Goal: Transaction & Acquisition: Book appointment/travel/reservation

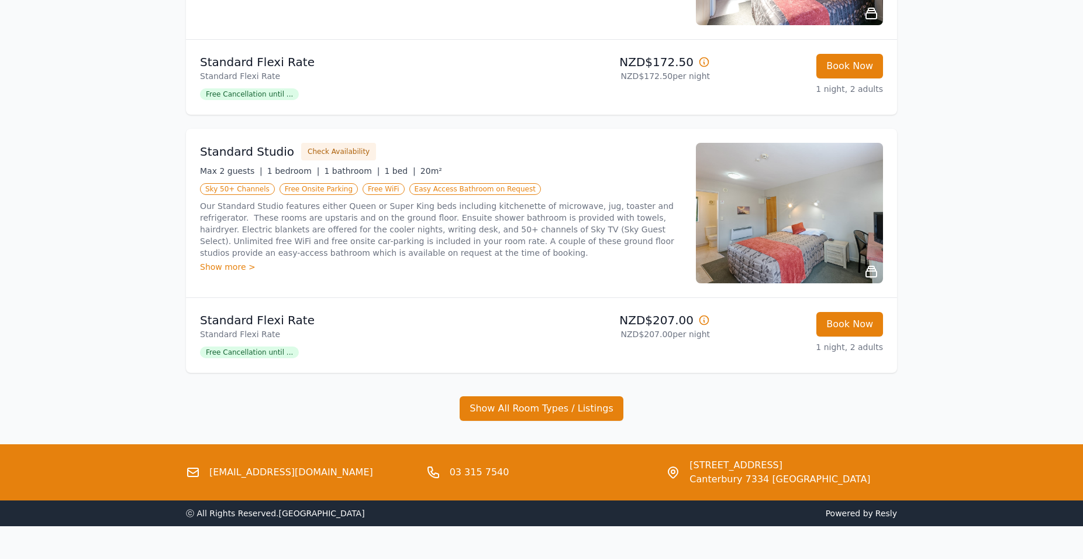
scroll to position [380, 0]
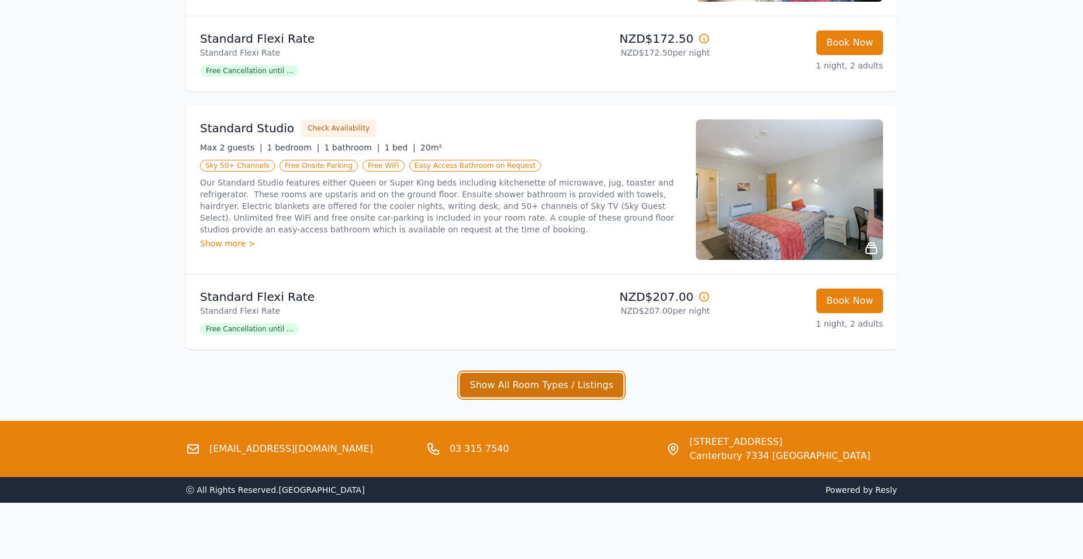
click at [487, 380] on button "Show All Room Types / Listings" at bounding box center [542, 385] width 164 height 25
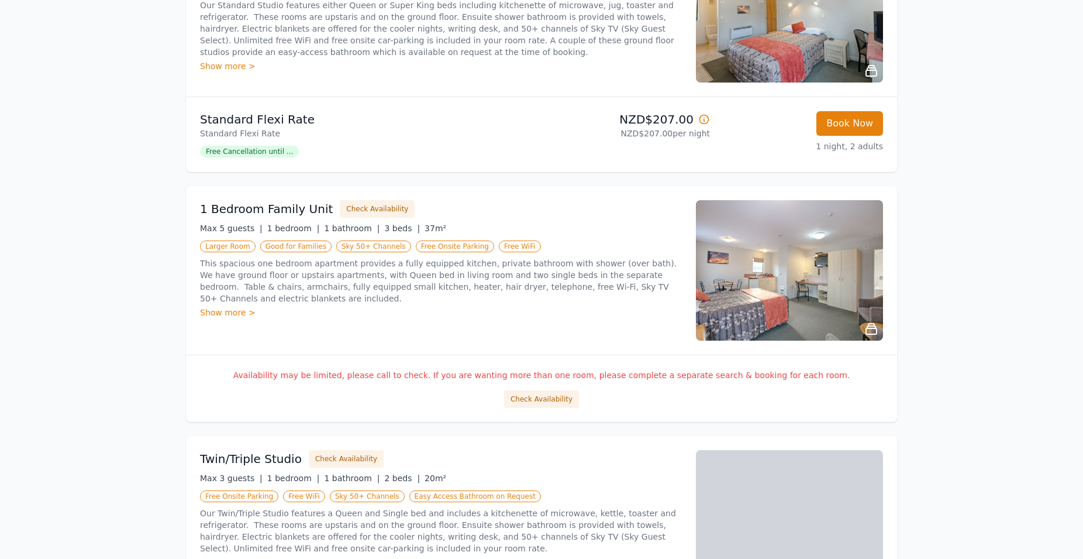
scroll to position [559, 0]
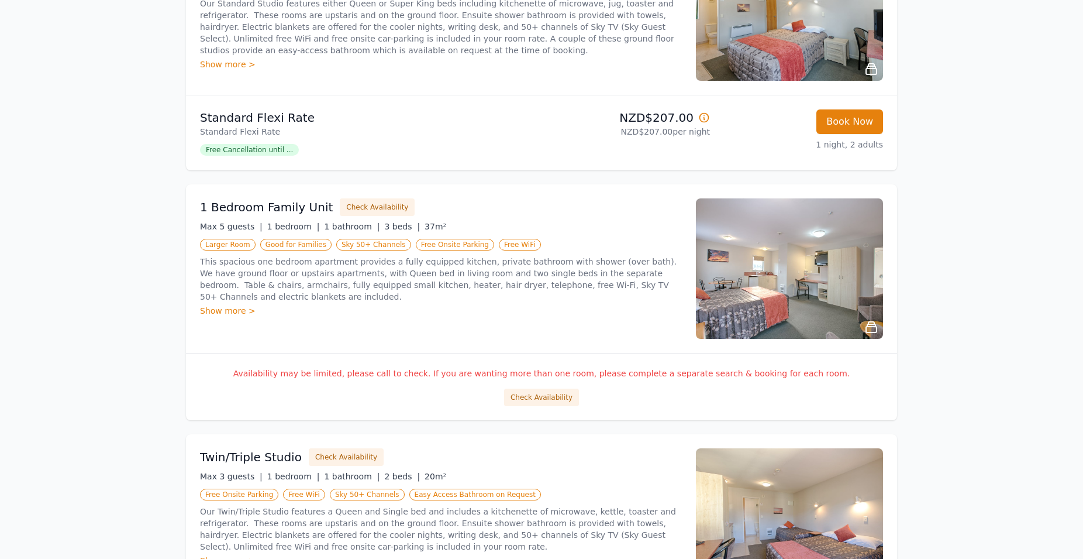
click at [831, 281] on img at bounding box center [789, 268] width 187 height 140
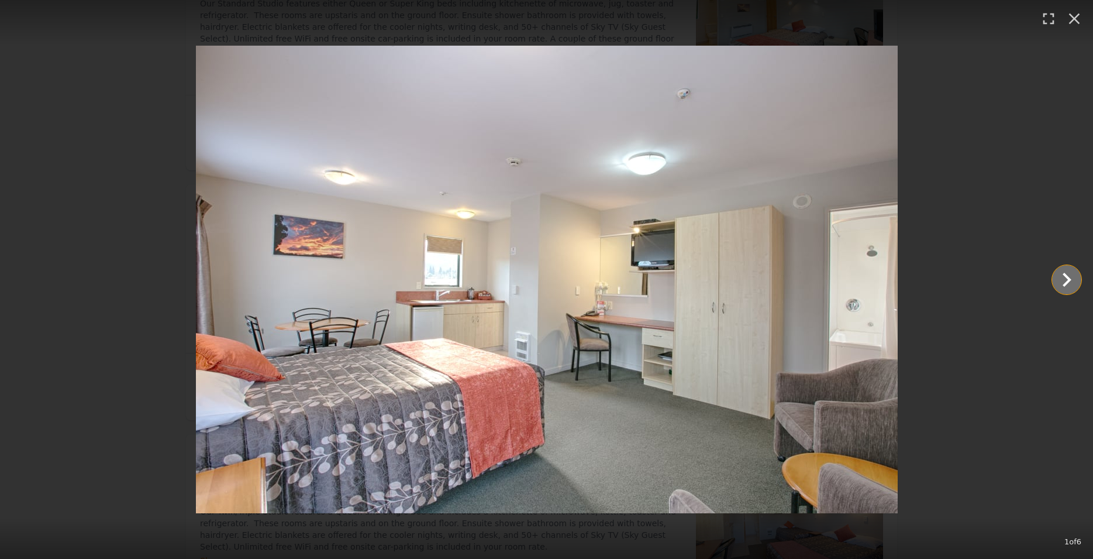
click at [1063, 282] on icon "Show slide 2 of 6" at bounding box center [1067, 280] width 28 height 28
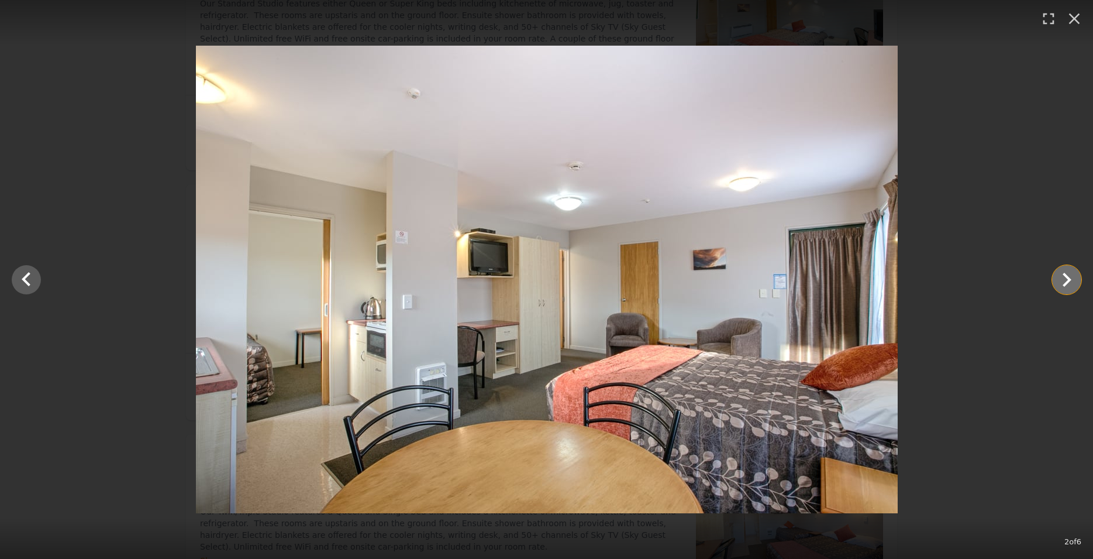
click at [1064, 282] on icon "Show slide 3 of 6" at bounding box center [1067, 280] width 28 height 28
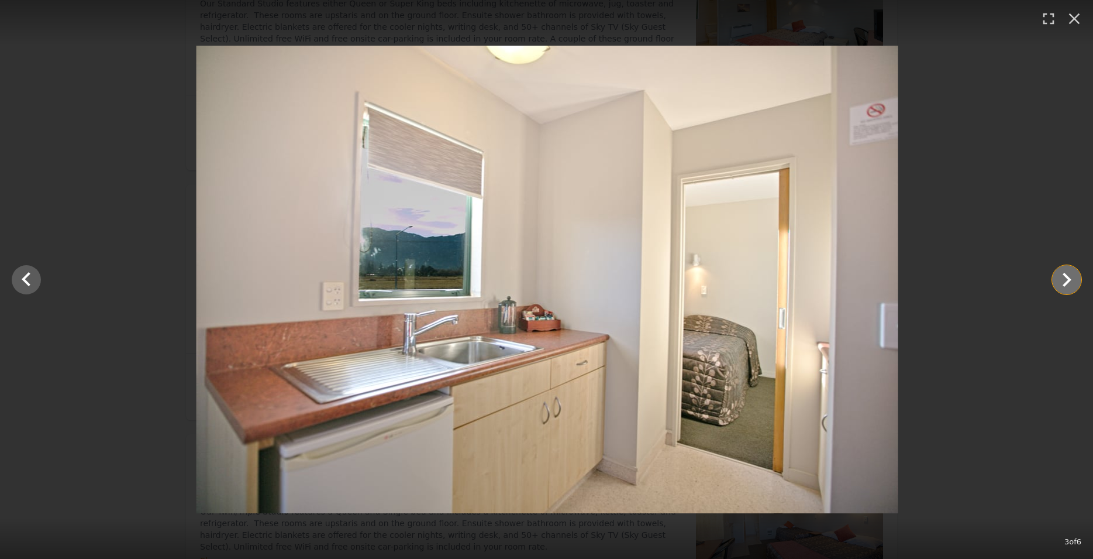
click at [1064, 282] on icon "Show slide 4 of 6" at bounding box center [1067, 280] width 28 height 28
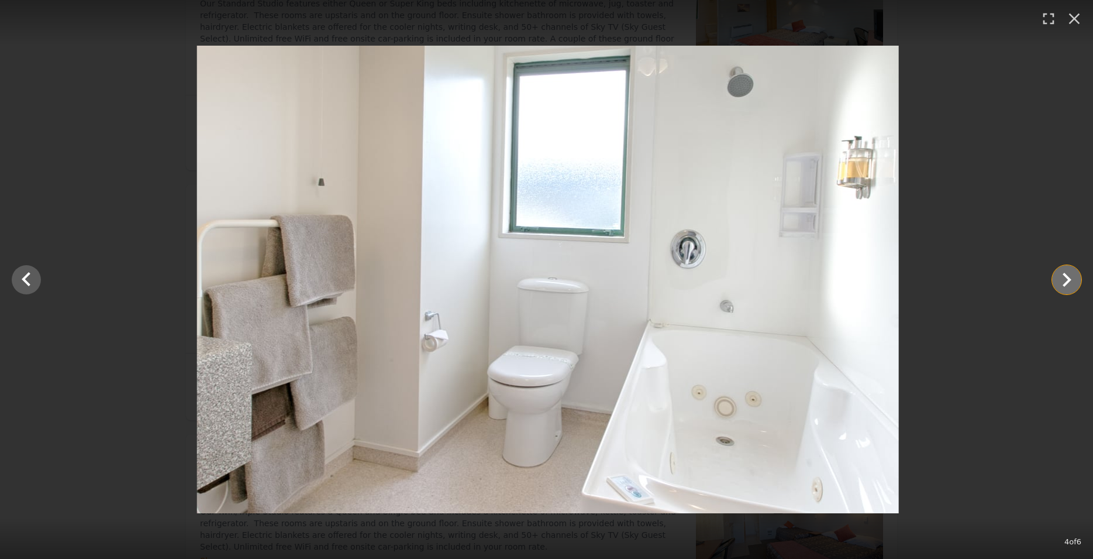
click at [1063, 282] on icon "Show slide 5 of 6" at bounding box center [1067, 280] width 28 height 28
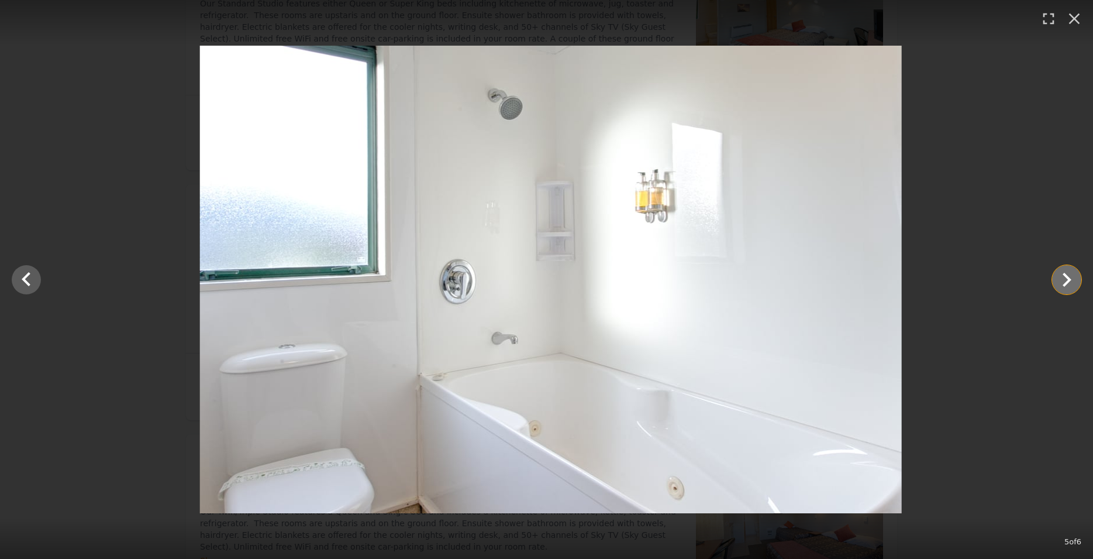
click at [1063, 282] on icon "Show slide 6 of 6" at bounding box center [1067, 280] width 28 height 28
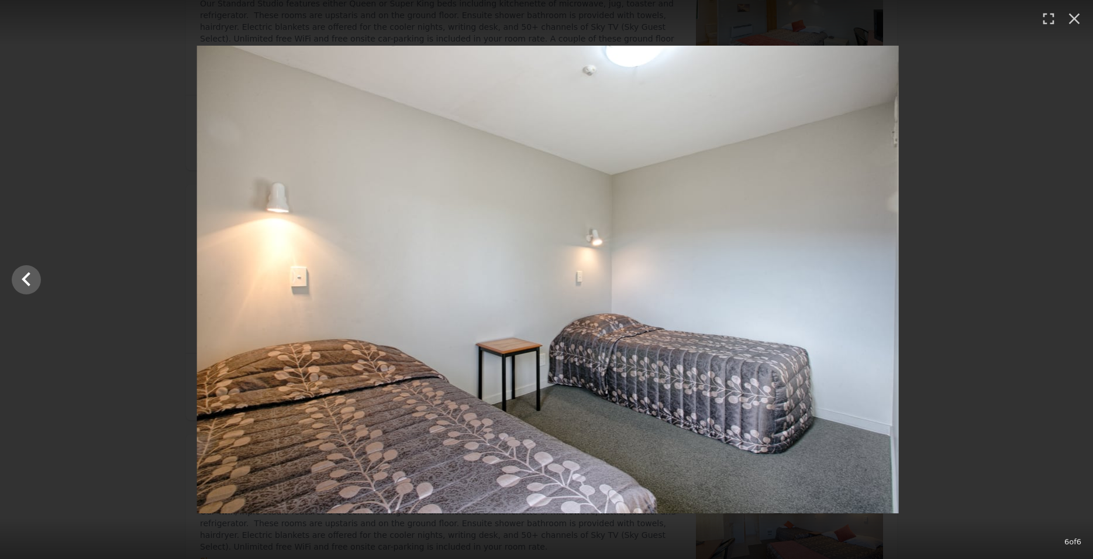
click at [1063, 282] on div at bounding box center [547, 279] width 1093 height 467
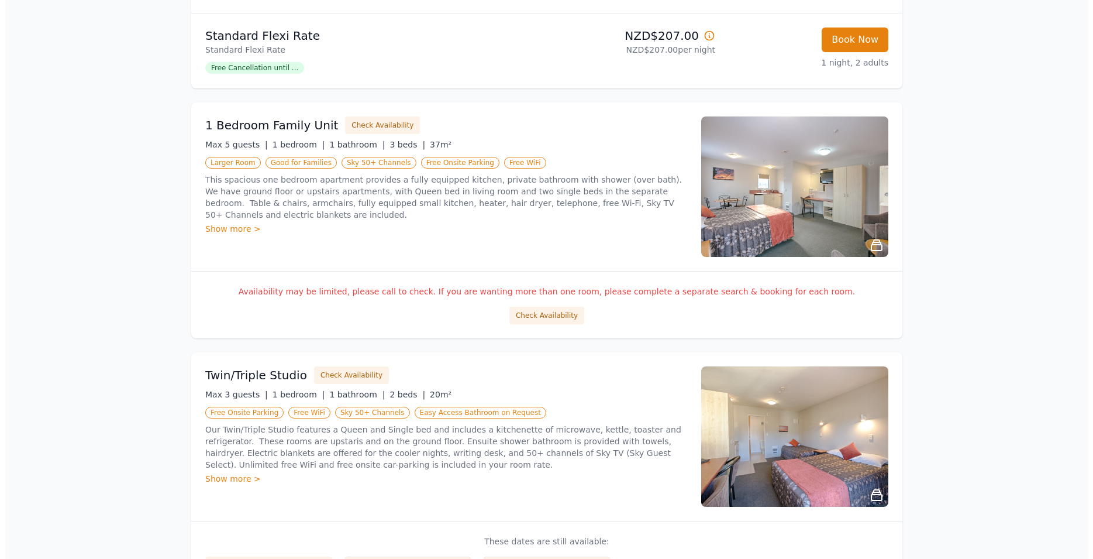
scroll to position [618, 0]
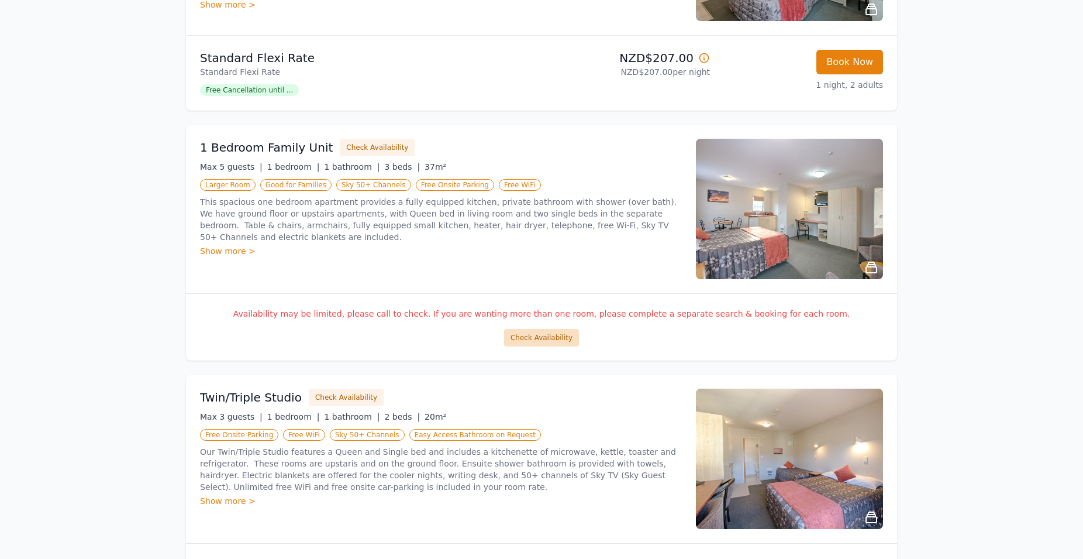
click at [549, 334] on button "Check Availability" at bounding box center [541, 338] width 75 height 18
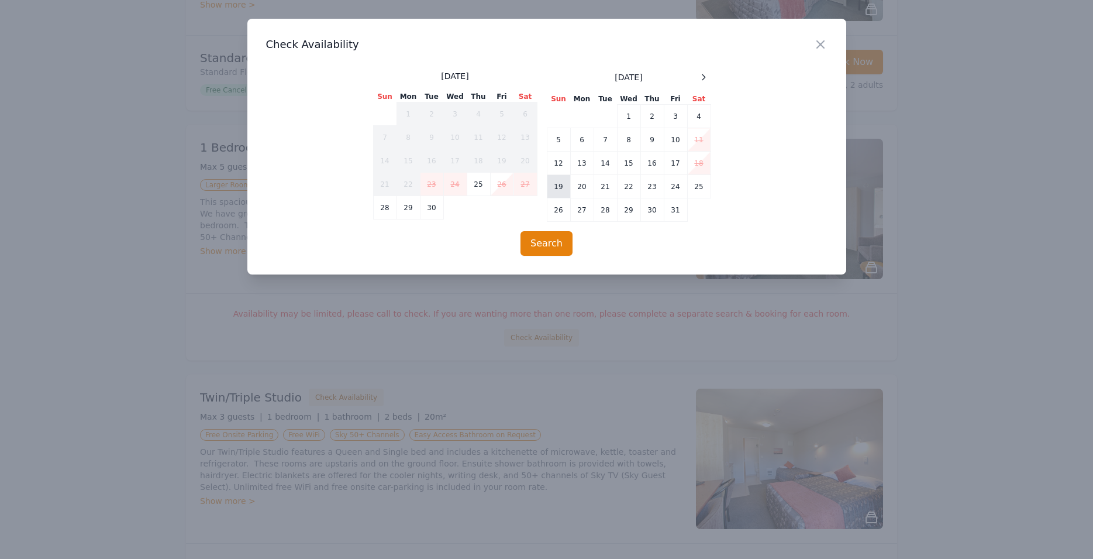
click at [559, 185] on td "19" at bounding box center [558, 186] width 23 height 23
click at [580, 188] on td "20" at bounding box center [581, 186] width 23 height 23
click at [557, 188] on td "19" at bounding box center [558, 186] width 23 height 23
click at [673, 160] on td "17" at bounding box center [675, 162] width 23 height 23
click at [560, 185] on td "19" at bounding box center [558, 186] width 23 height 23
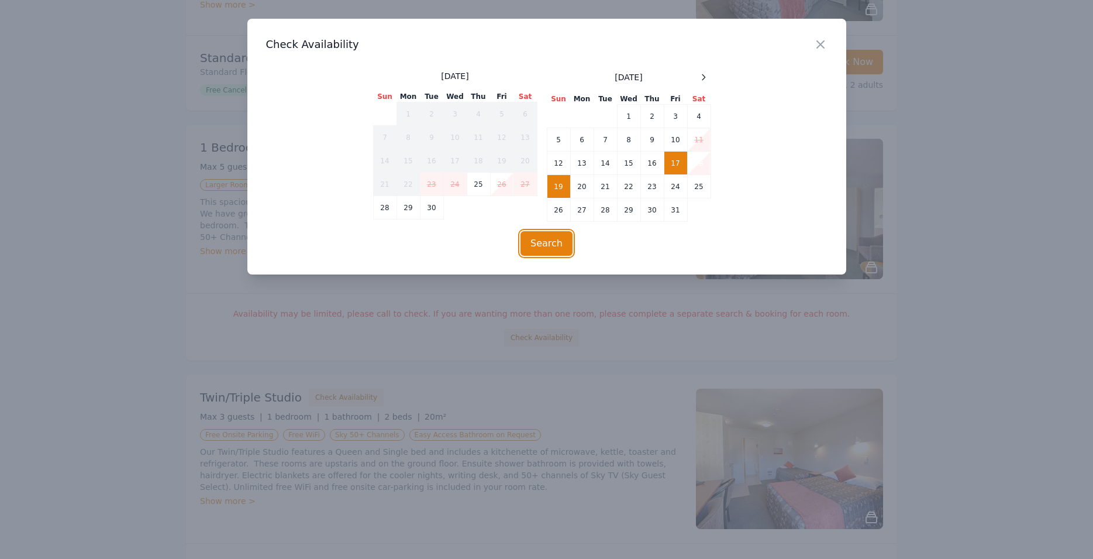
click at [549, 230] on div "Close Check Availability [DATE] Sun Mon Tue Wed Thu Fri Sat 1 2 3 4 5 6 7 8 9 1…" at bounding box center [546, 147] width 599 height 256
click at [533, 240] on button "Search" at bounding box center [547, 243] width 52 height 25
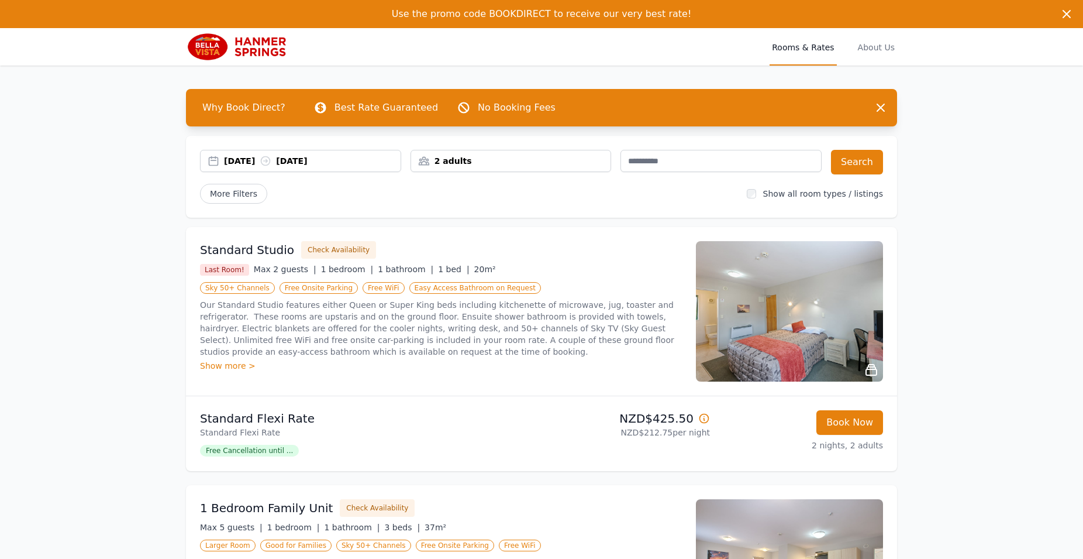
click at [553, 157] on div "2 adults" at bounding box center [511, 161] width 200 height 12
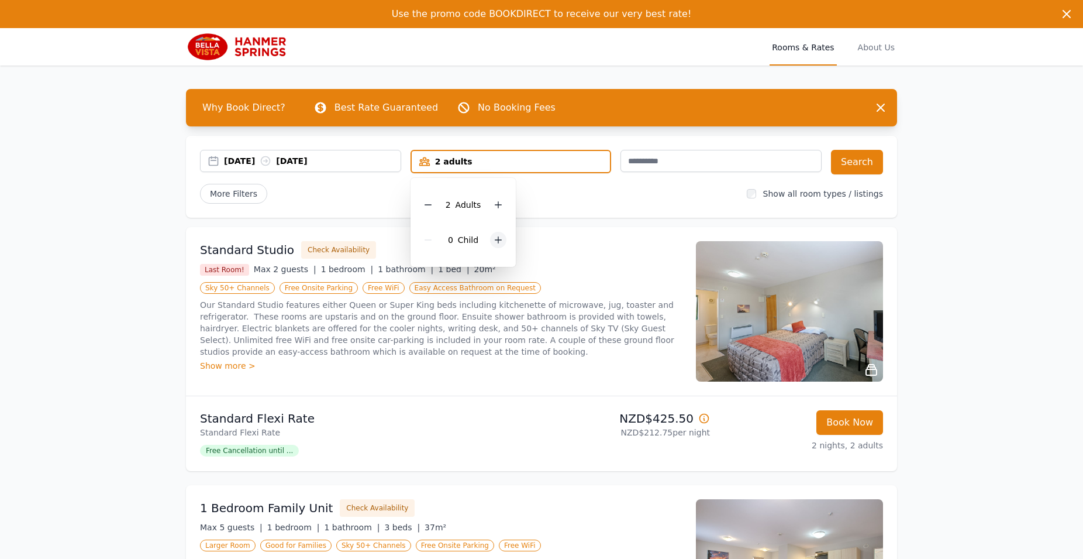
click at [498, 238] on icon at bounding box center [498, 239] width 9 height 9
click at [860, 158] on button "Search" at bounding box center [857, 162] width 52 height 25
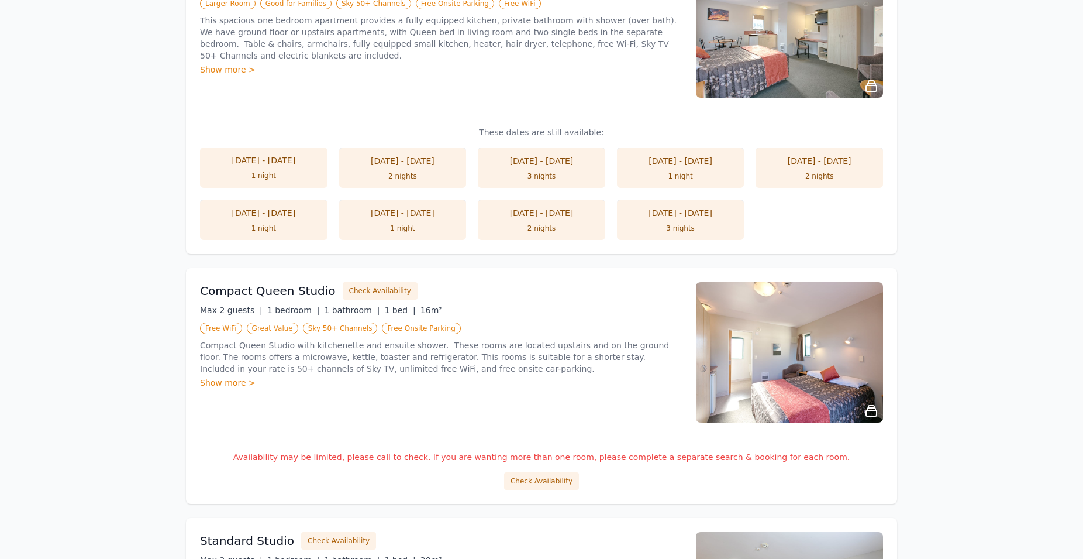
scroll to position [273, 0]
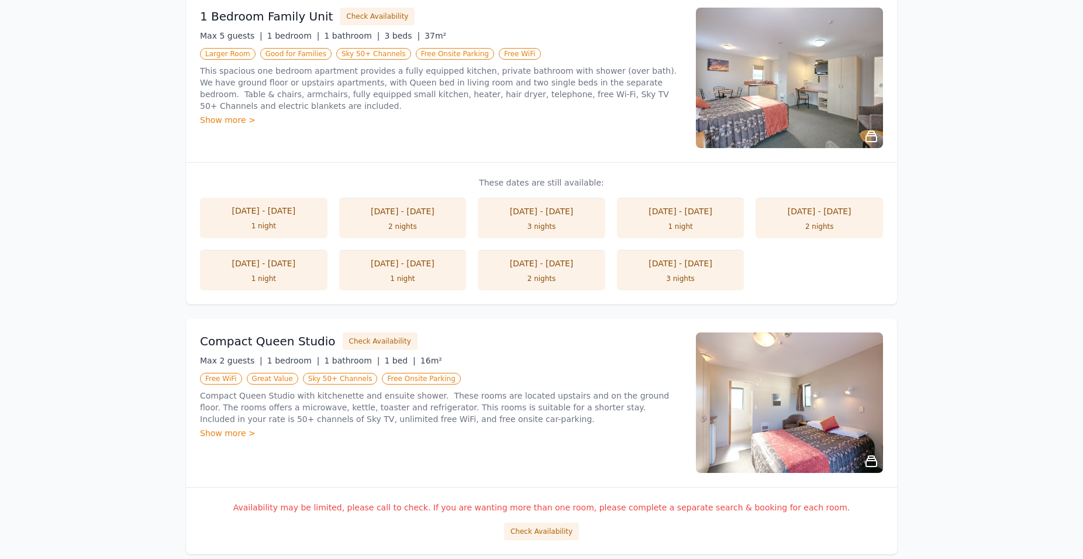
click at [274, 273] on li "[DATE] - [DATE] 1 night" at bounding box center [263, 270] width 127 height 40
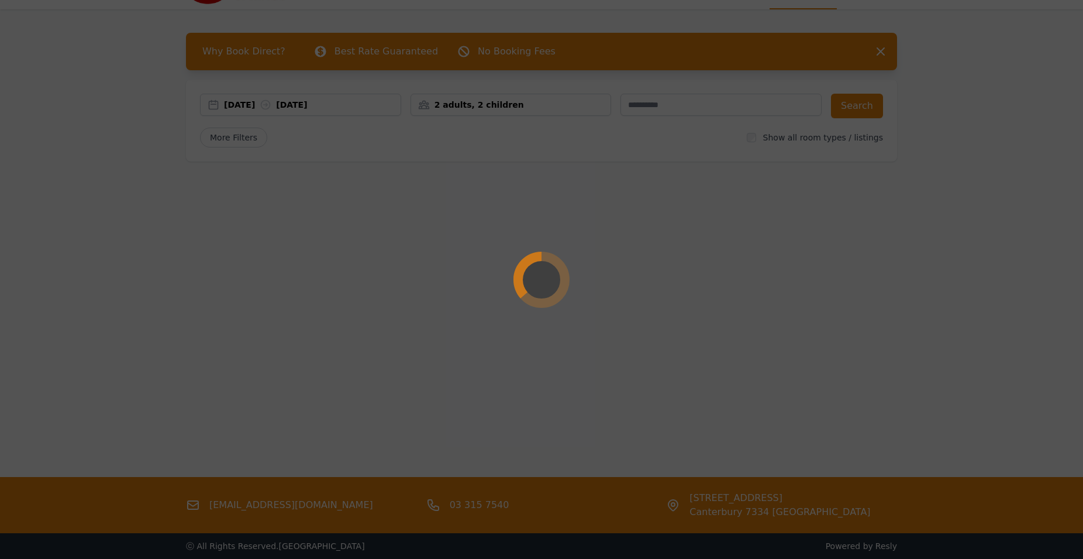
scroll to position [56, 0]
